Goal: Task Accomplishment & Management: Manage account settings

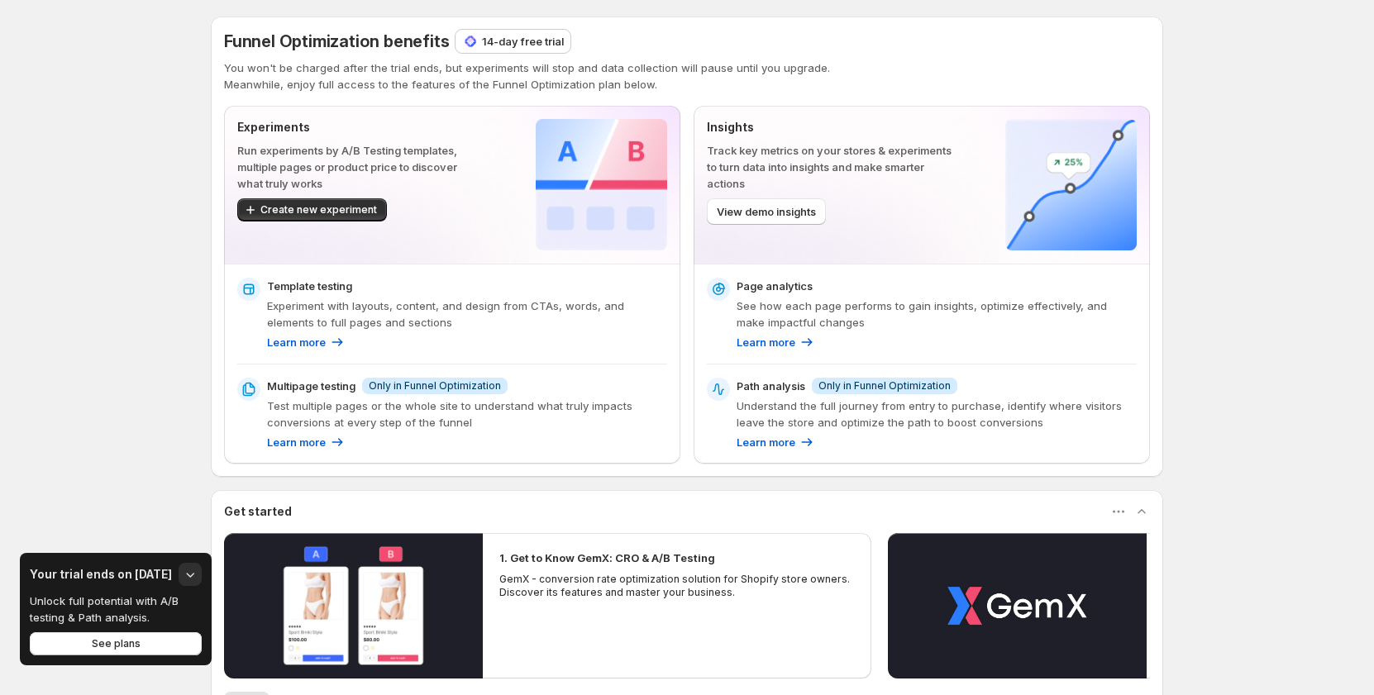
click at [128, 122] on div "Funnel Optimization benefits 14-day free trial You won't be charged after the t…" at bounding box center [687, 468] width 1374 height 937
click at [115, 74] on div "Funnel Optimization benefits 14-day free trial You won't be charged after the t…" at bounding box center [687, 468] width 1374 height 937
click at [1227, 68] on div "Funnel Optimization benefits 14-day free trial You won't be charged after the t…" at bounding box center [687, 468] width 1374 height 937
click at [1268, 243] on div "Funnel Optimization benefits 14-day free trial You won't be charged after the t…" at bounding box center [687, 468] width 1374 height 937
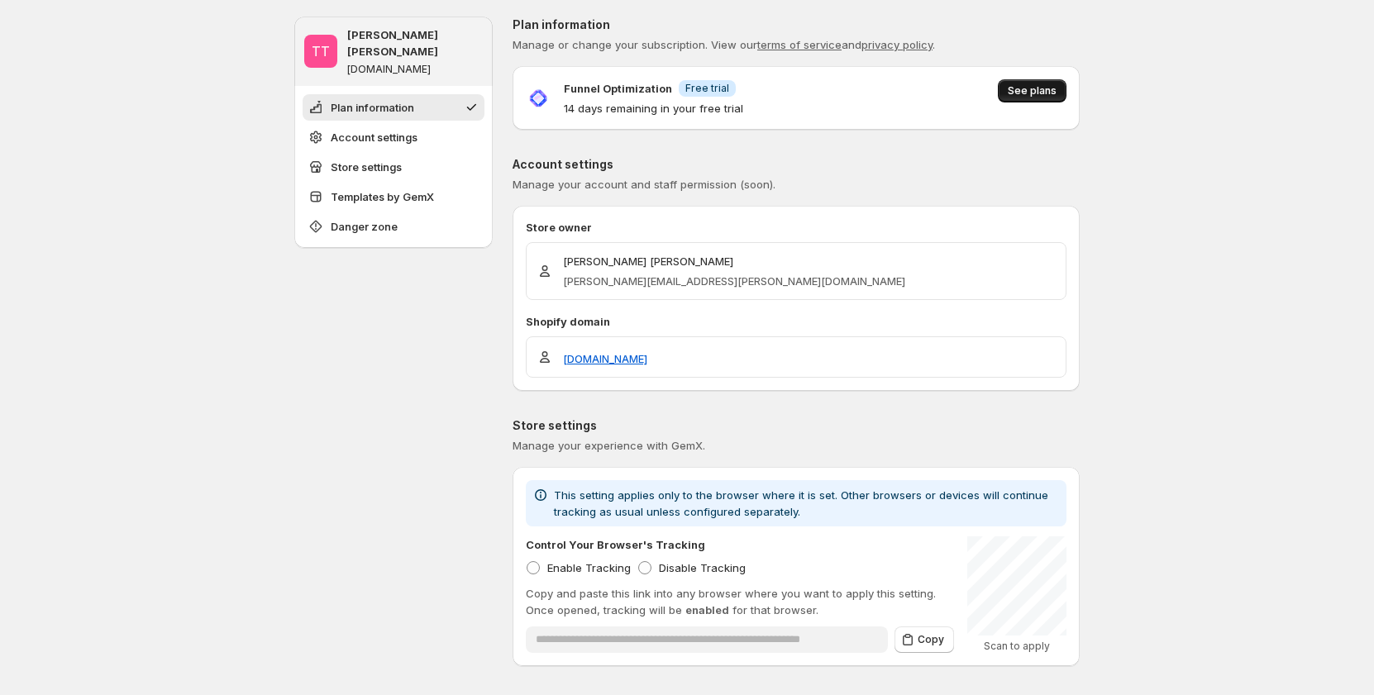
click at [1019, 88] on span "See plans" at bounding box center [1032, 90] width 49 height 13
